Goal: Information Seeking & Learning: Check status

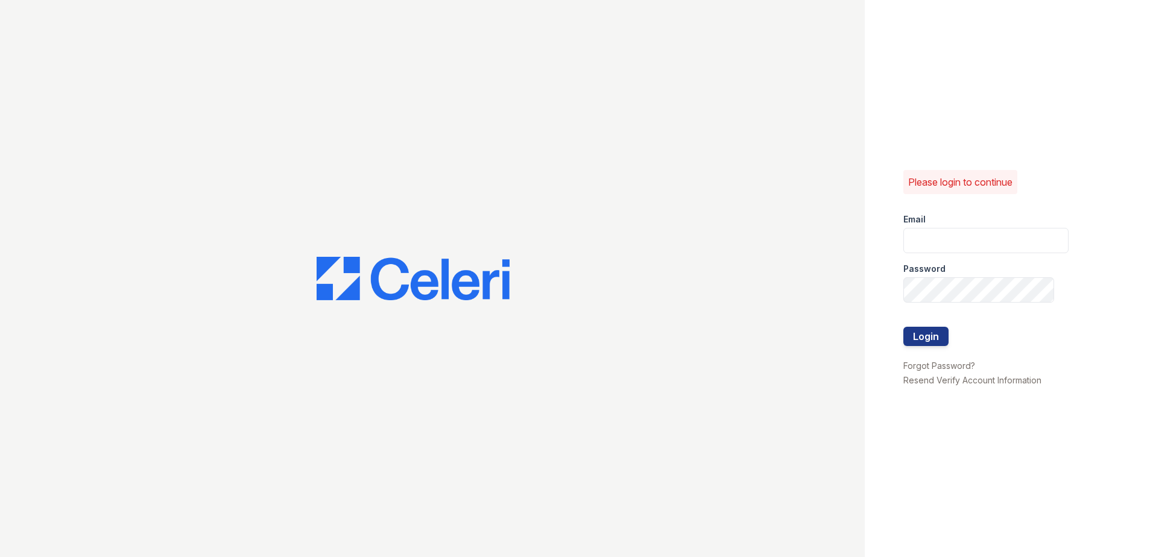
type input "theheightsatdunwoody@trinity-pm.com"
click at [925, 327] on button "Login" at bounding box center [925, 336] width 45 height 19
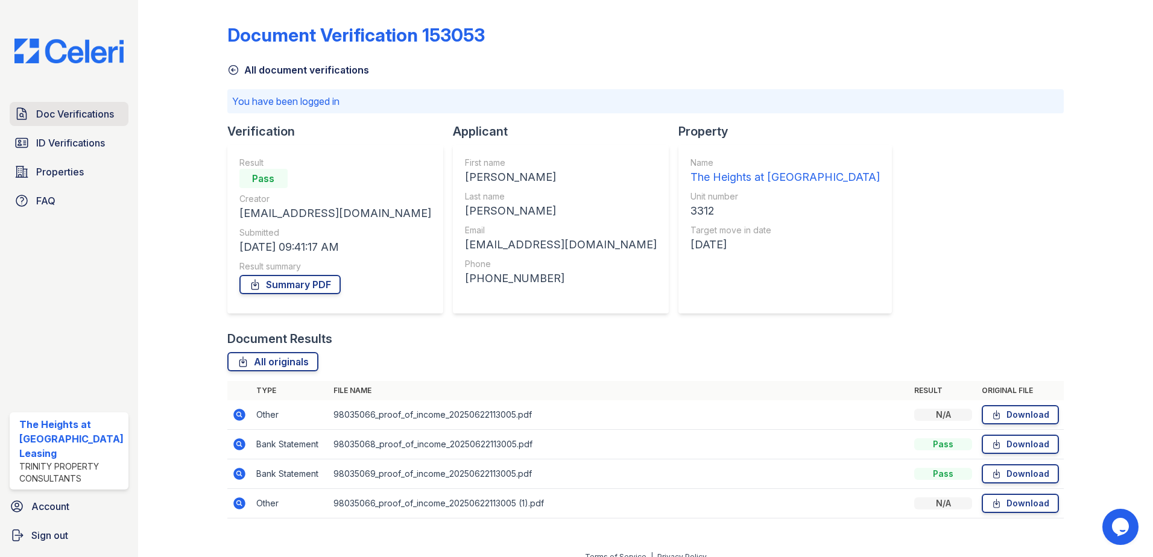
click at [86, 108] on span "Doc Verifications" at bounding box center [75, 114] width 78 height 14
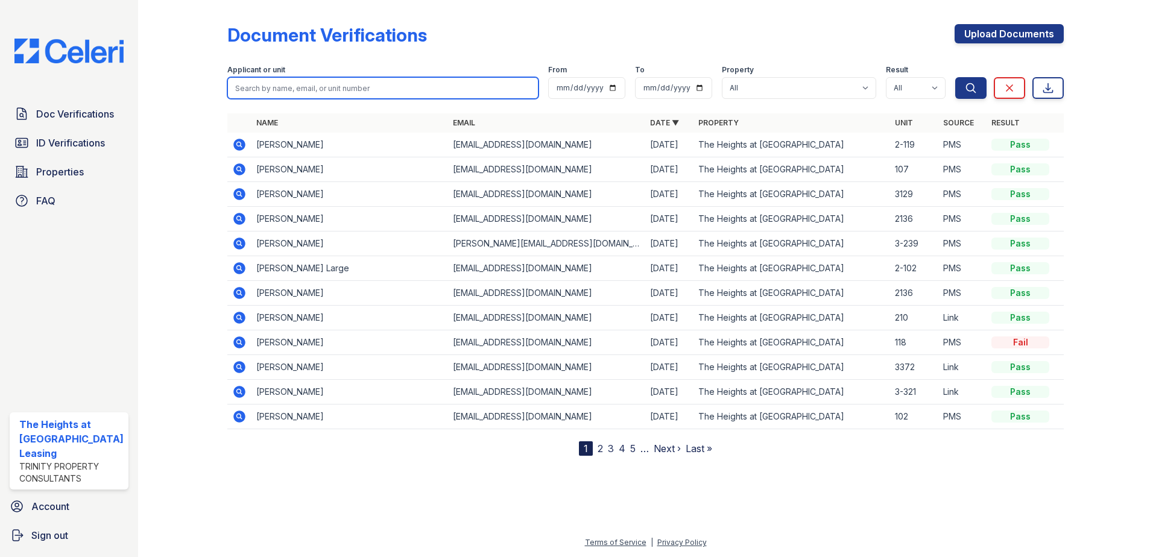
click at [317, 86] on input "search" at bounding box center [383, 88] width 312 height 22
paste input "[DEMOGRAPHIC_DATA]"
type input "[DEMOGRAPHIC_DATA]"
click at [955, 77] on button "Search" at bounding box center [970, 88] width 31 height 22
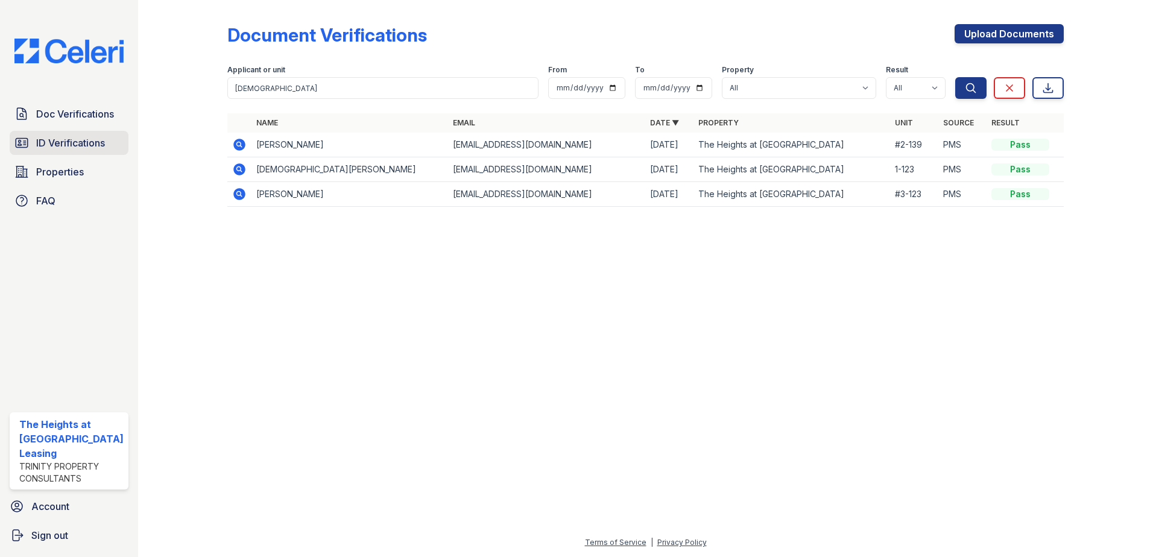
click at [48, 148] on span "ID Verifications" at bounding box center [70, 143] width 69 height 14
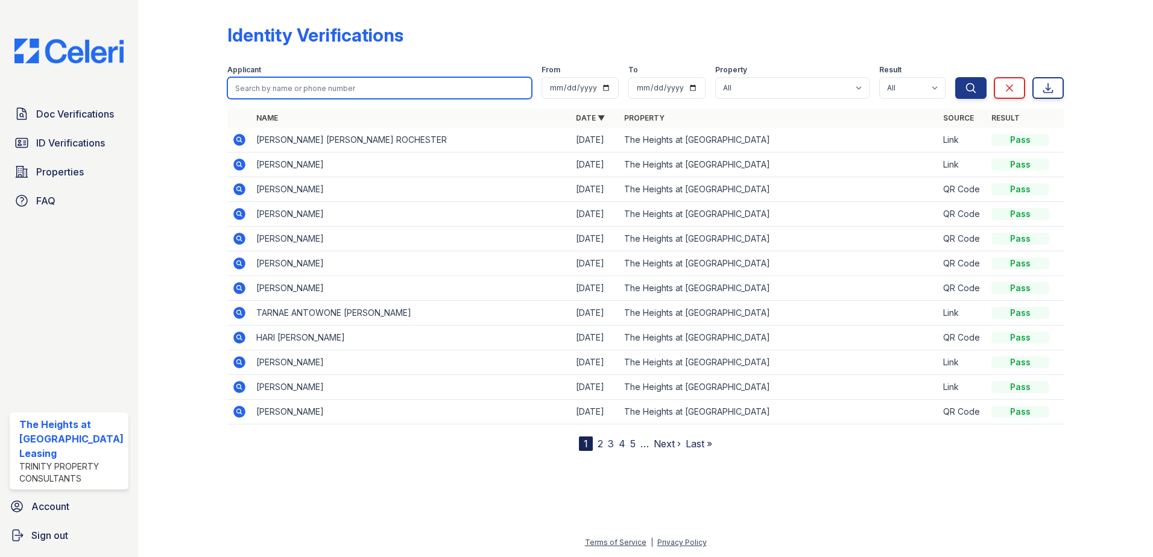
click at [278, 82] on input "search" at bounding box center [379, 88] width 305 height 22
paste input "[DEMOGRAPHIC_DATA]"
type input "[DEMOGRAPHIC_DATA]"
click at [955, 77] on button "Search" at bounding box center [970, 88] width 31 height 22
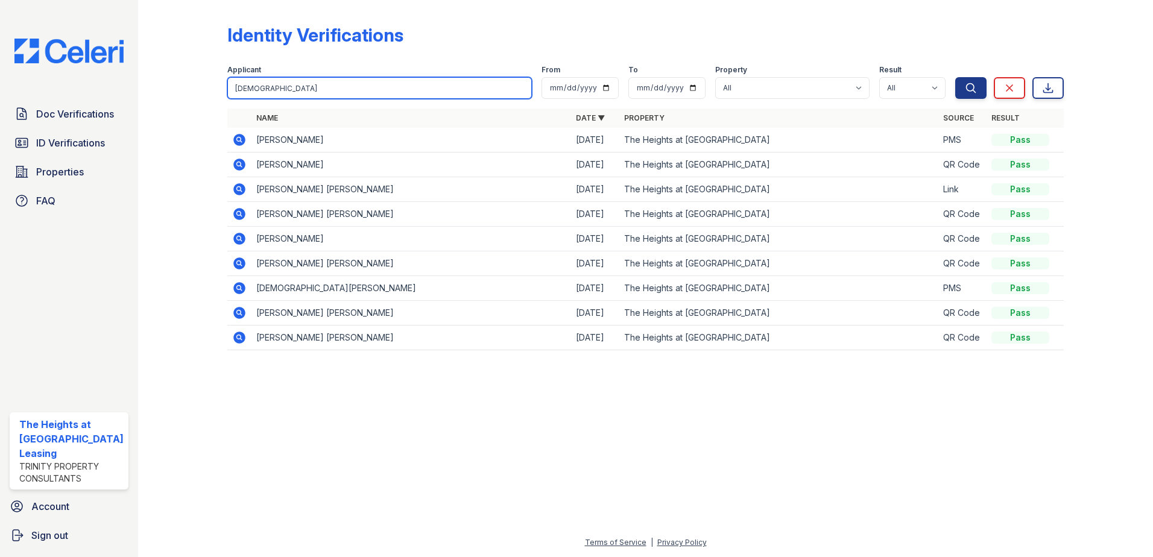
click at [309, 82] on input "[DEMOGRAPHIC_DATA]" at bounding box center [379, 88] width 305 height 22
paste input "Keria"
type input "Keria"
click at [955, 77] on button "Search" at bounding box center [970, 88] width 31 height 22
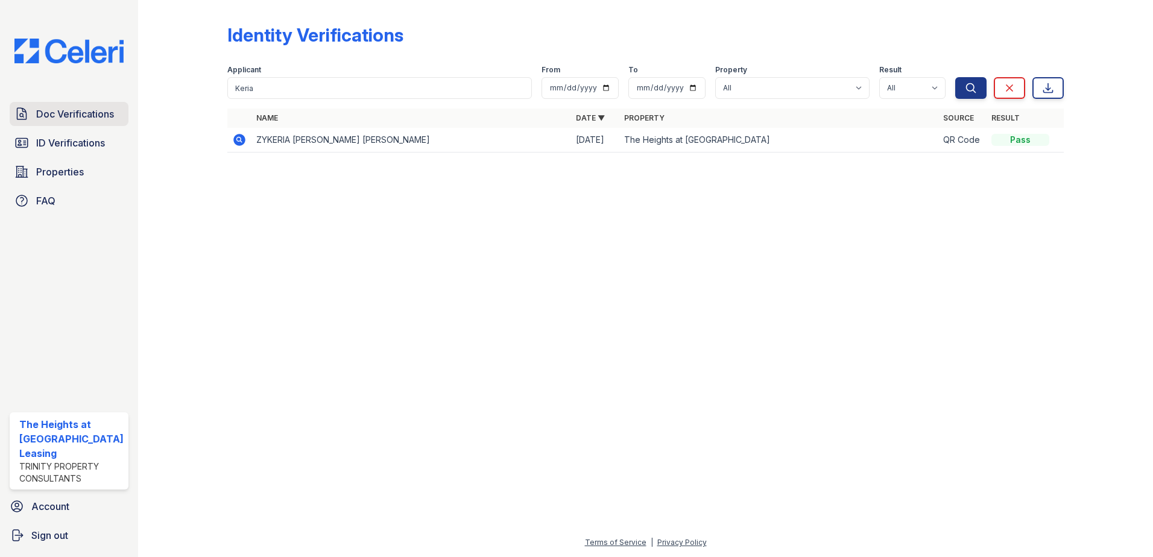
click at [45, 109] on span "Doc Verifications" at bounding box center [75, 114] width 78 height 14
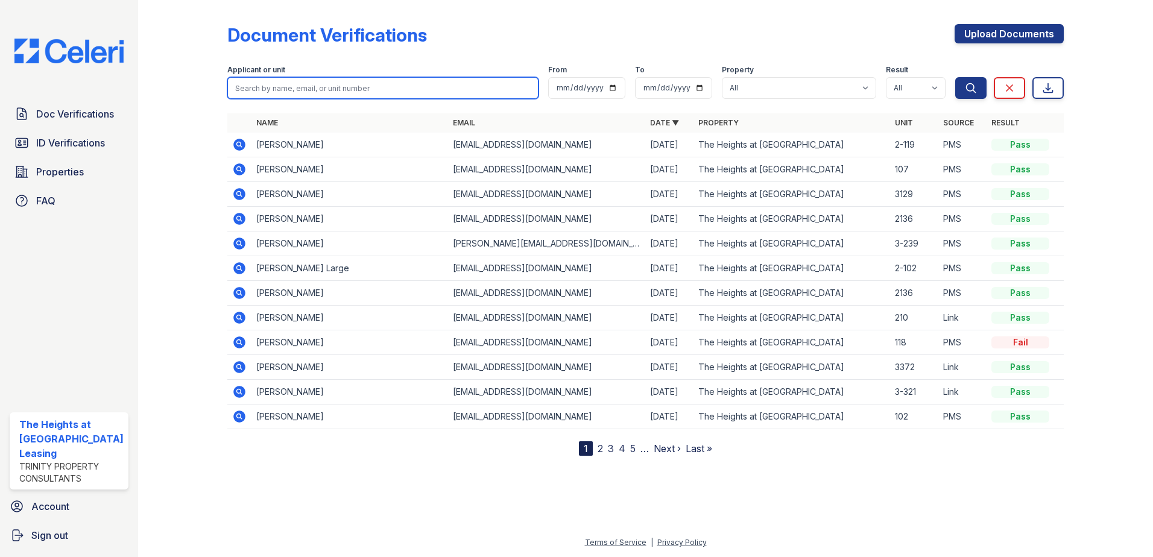
drag, startPoint x: 181, startPoint y: 74, endPoint x: 289, endPoint y: 85, distance: 108.5
click at [289, 85] on input "search" at bounding box center [383, 88] width 312 height 22
paste input "Keria"
type input "Keria"
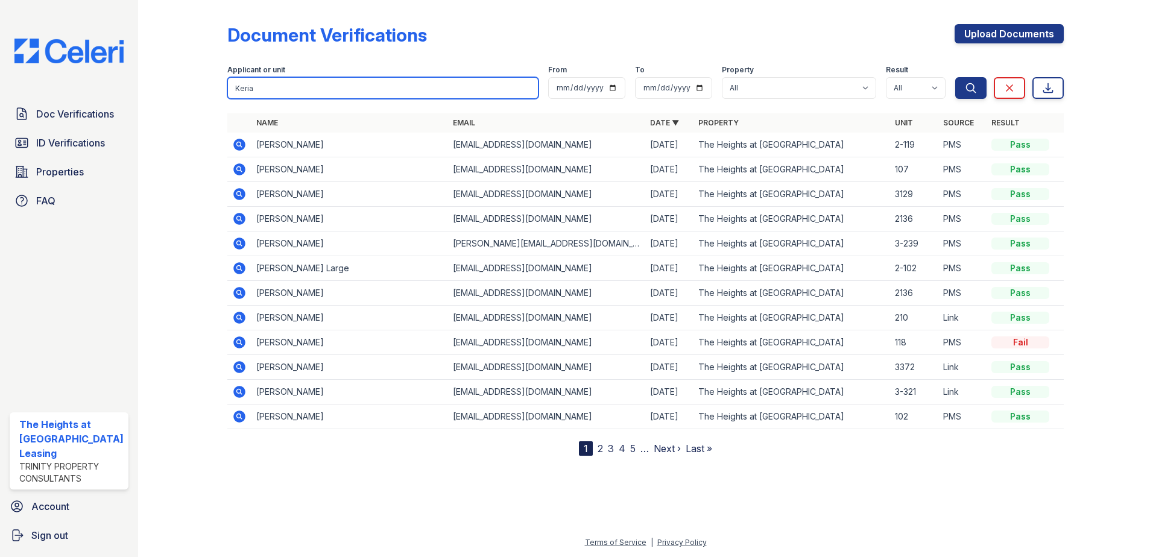
click at [955, 77] on button "Search" at bounding box center [970, 88] width 31 height 22
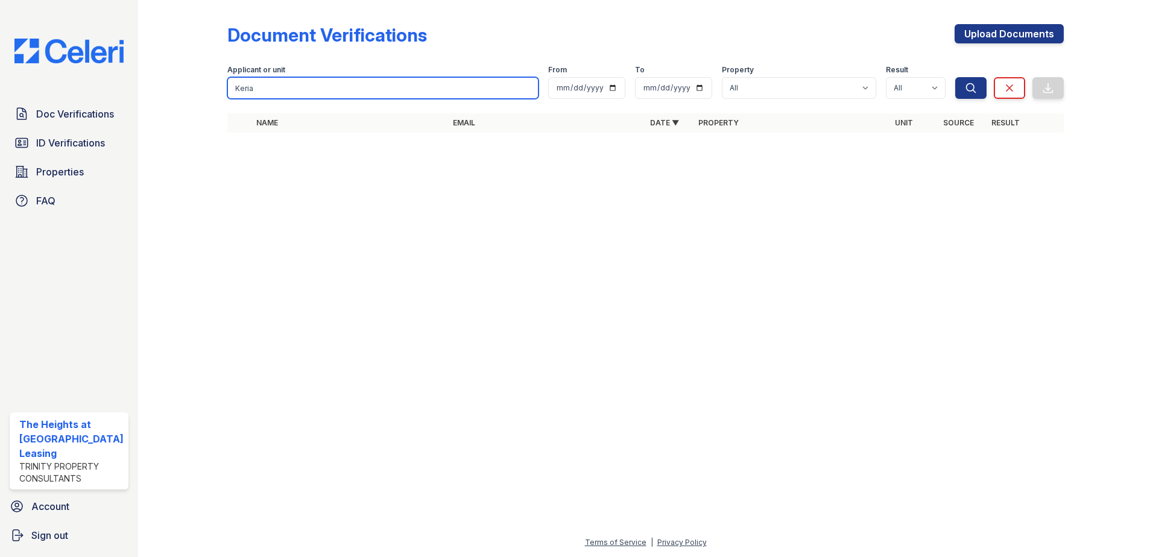
click at [312, 92] on input "Keria" at bounding box center [383, 88] width 312 height 22
type input "K"
paste input "[PERSON_NAME]"
type input "[PERSON_NAME]"
click at [955, 77] on button "Search" at bounding box center [970, 88] width 31 height 22
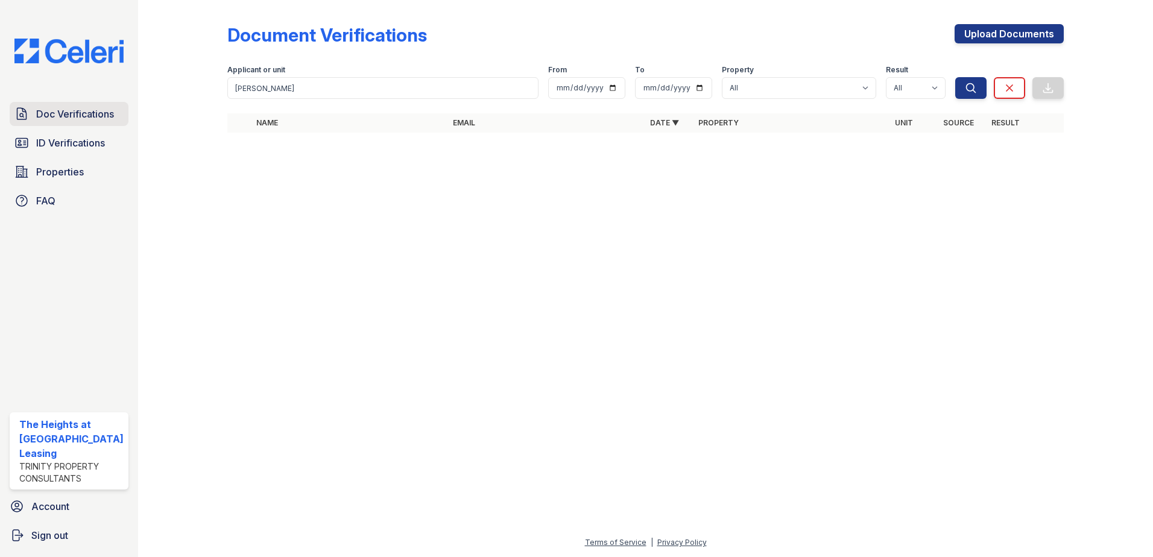
click at [64, 105] on link "Doc Verifications" at bounding box center [69, 114] width 119 height 24
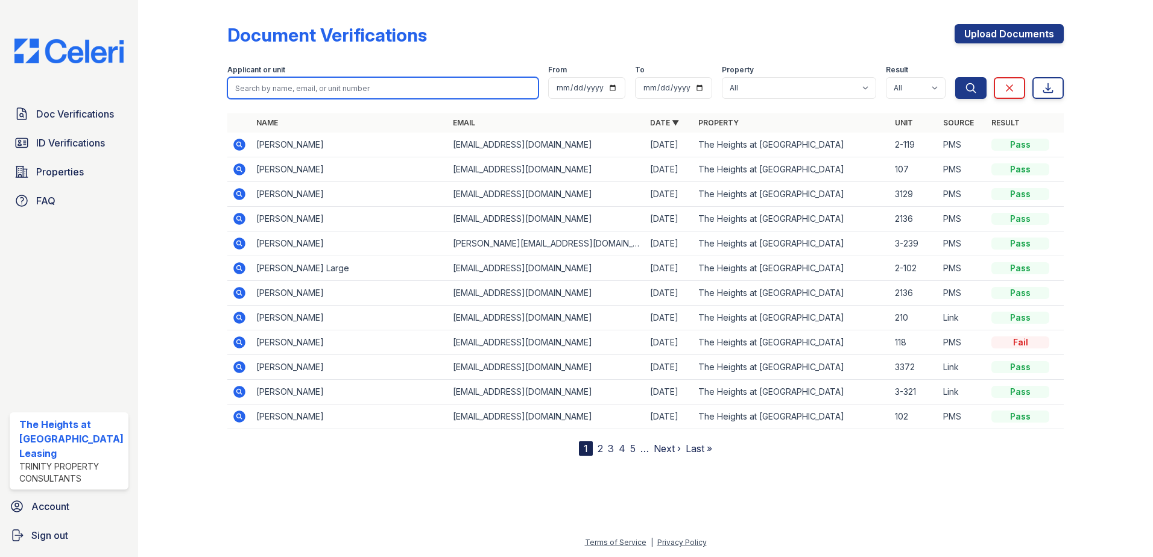
click at [319, 92] on input "search" at bounding box center [383, 88] width 312 height 22
paste input "[PERSON_NAME]"
type input "[PERSON_NAME]"
click at [955, 77] on button "Search" at bounding box center [970, 88] width 31 height 22
